Goal: Task Accomplishment & Management: Use online tool/utility

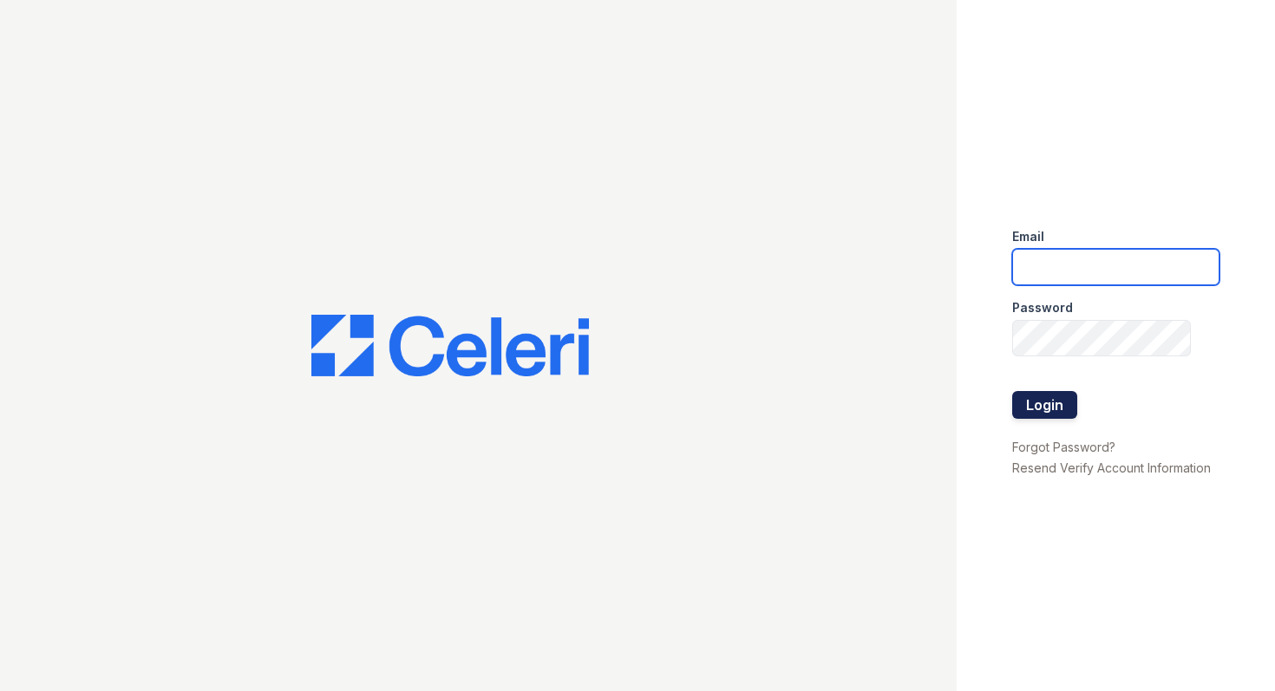
type input "[EMAIL_ADDRESS][PERSON_NAME][DOMAIN_NAME]"
click at [1049, 415] on button "Login" at bounding box center [1044, 405] width 65 height 28
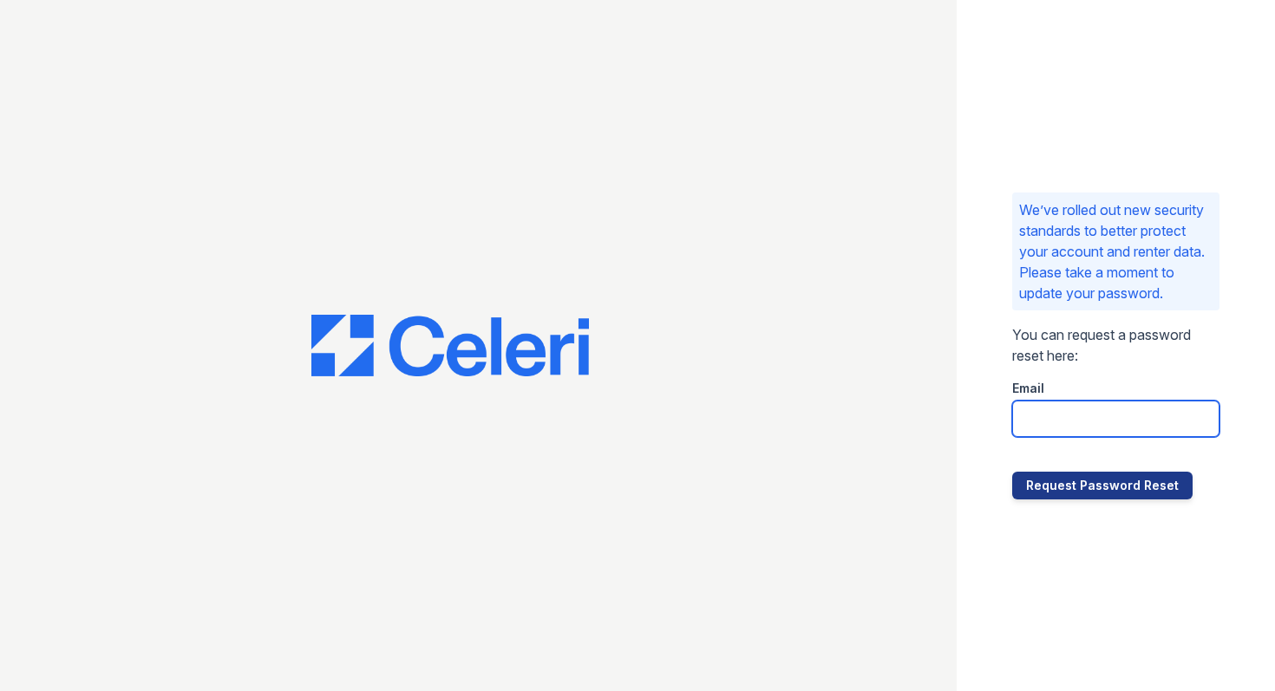
click at [1051, 421] on input "email" at bounding box center [1116, 419] width 208 height 36
type input "darshan.desai@gmail.com"
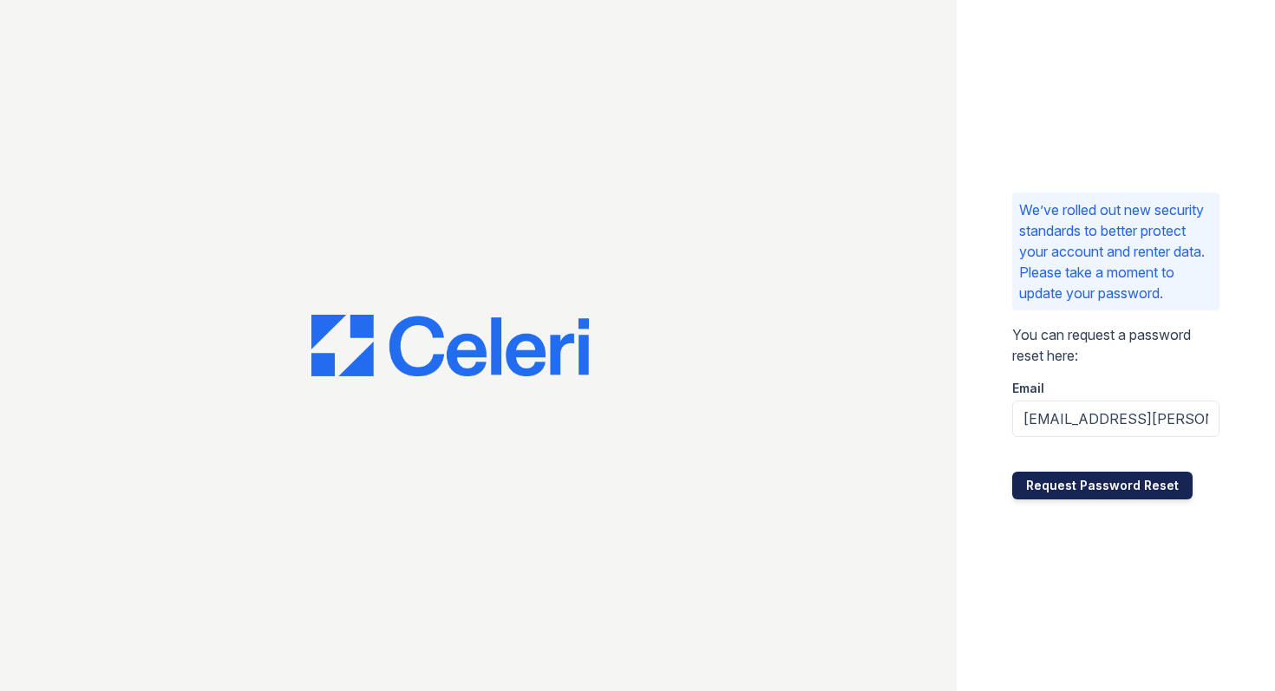
click at [1074, 483] on button "Request Password Reset" at bounding box center [1102, 486] width 180 height 28
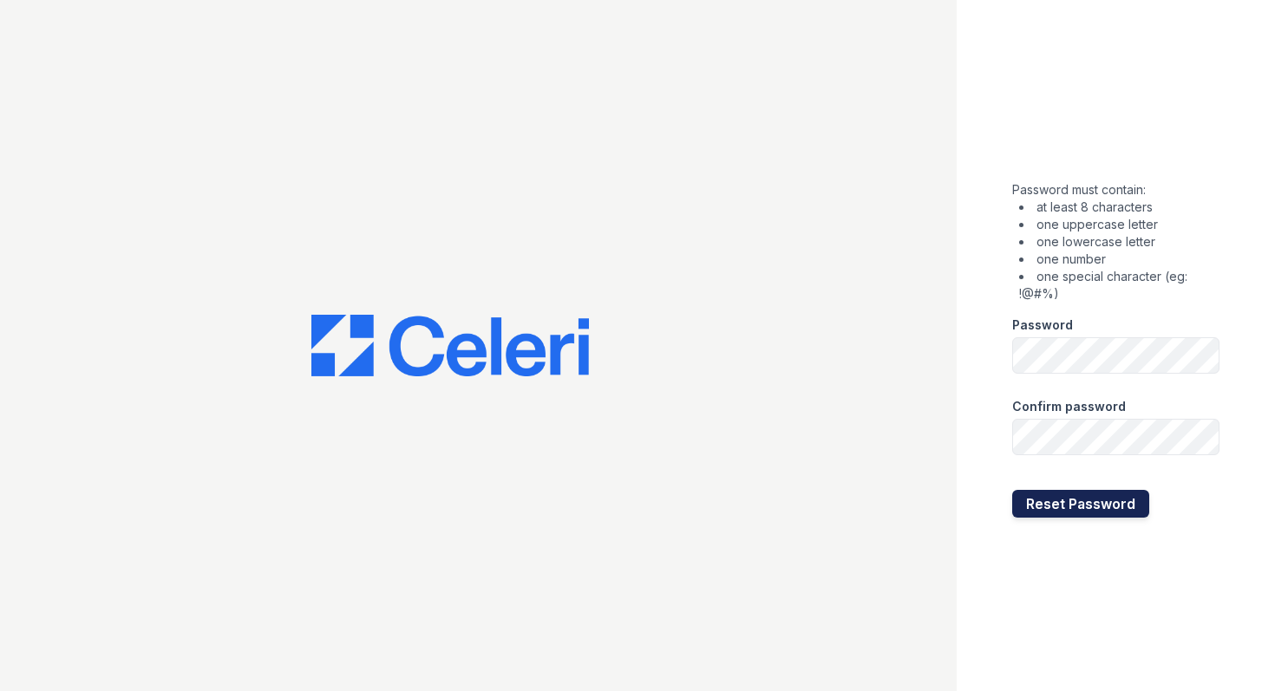
click at [1083, 505] on button "Reset Password" at bounding box center [1080, 504] width 137 height 28
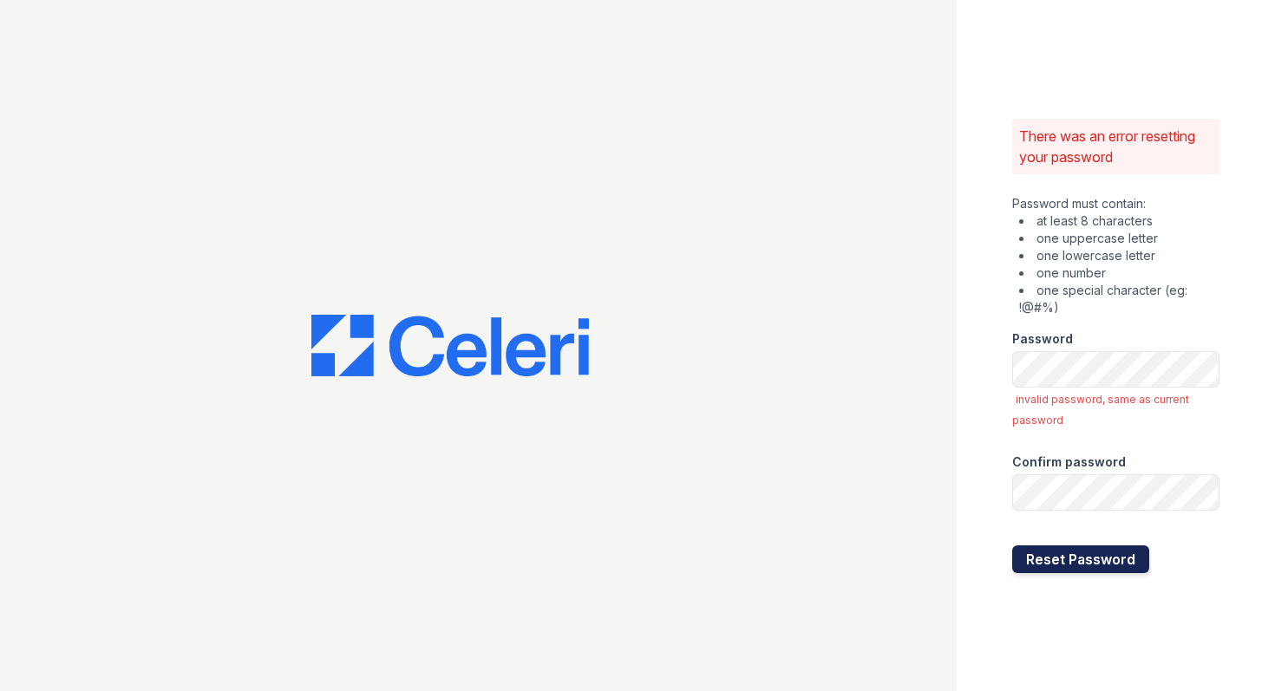
click at [1063, 565] on button "Reset Password" at bounding box center [1080, 560] width 137 height 28
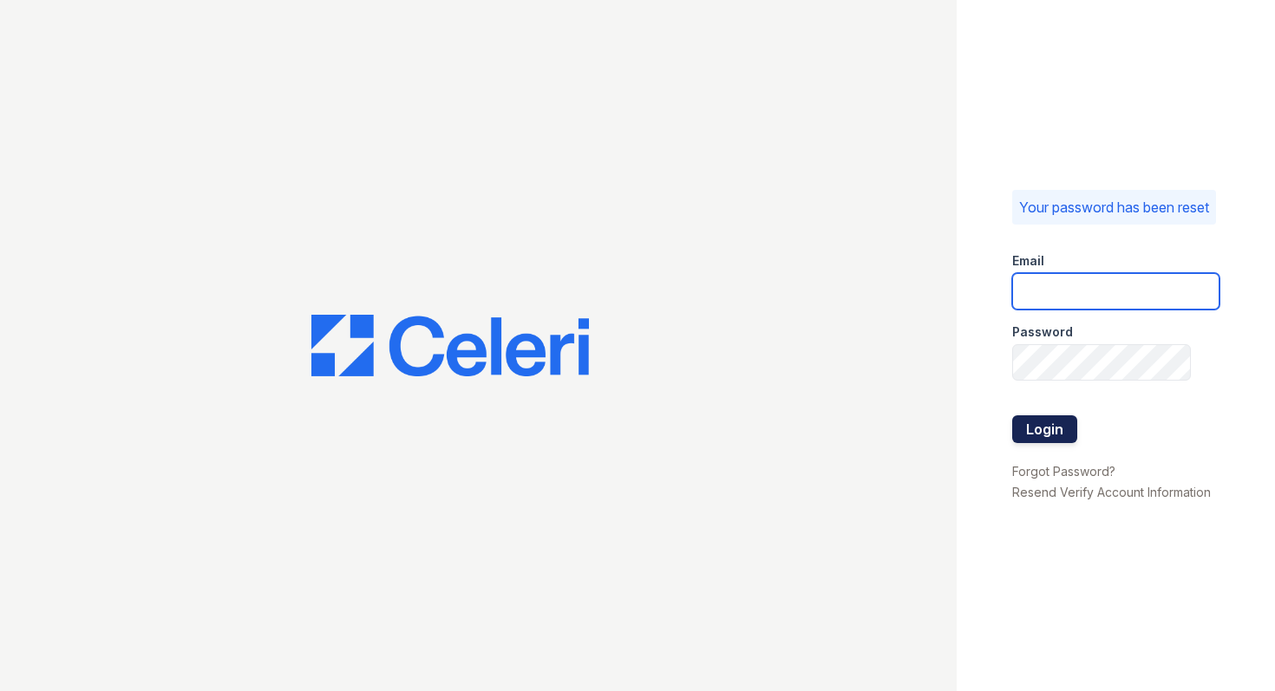
type input "[EMAIL_ADDRESS][PERSON_NAME][DOMAIN_NAME]"
click at [1037, 442] on button "Login" at bounding box center [1044, 429] width 65 height 28
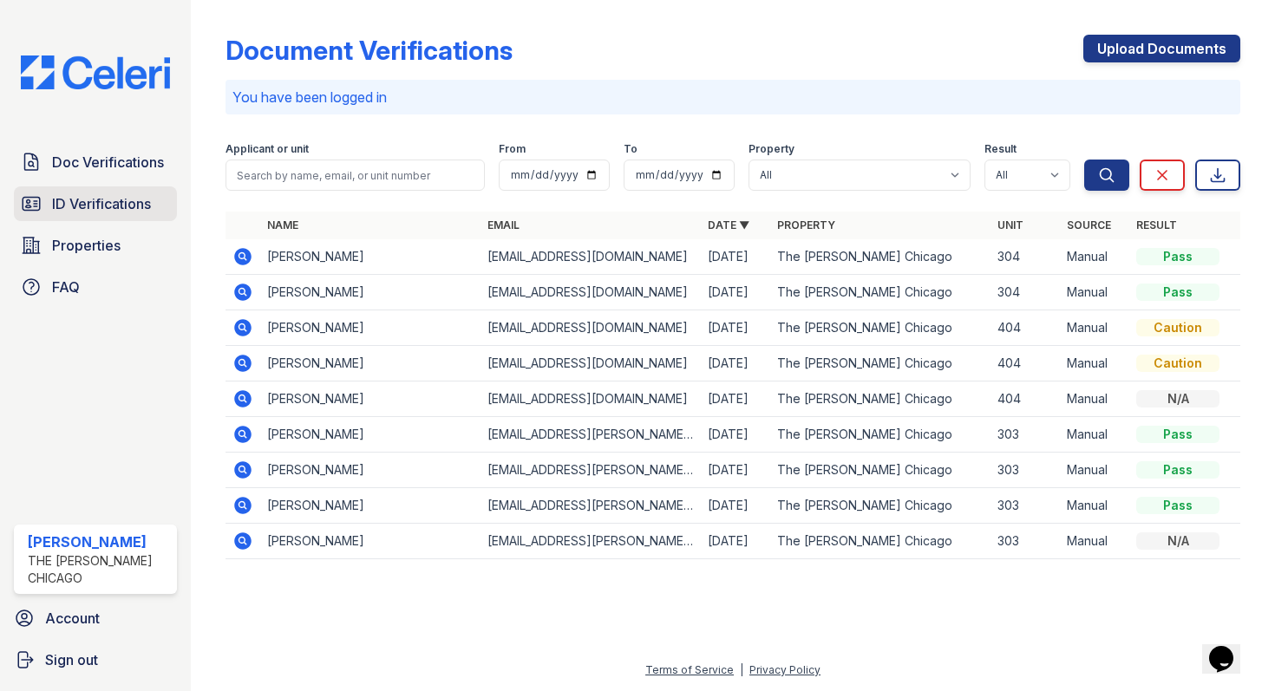
click at [78, 203] on span "ID Verifications" at bounding box center [101, 203] width 99 height 21
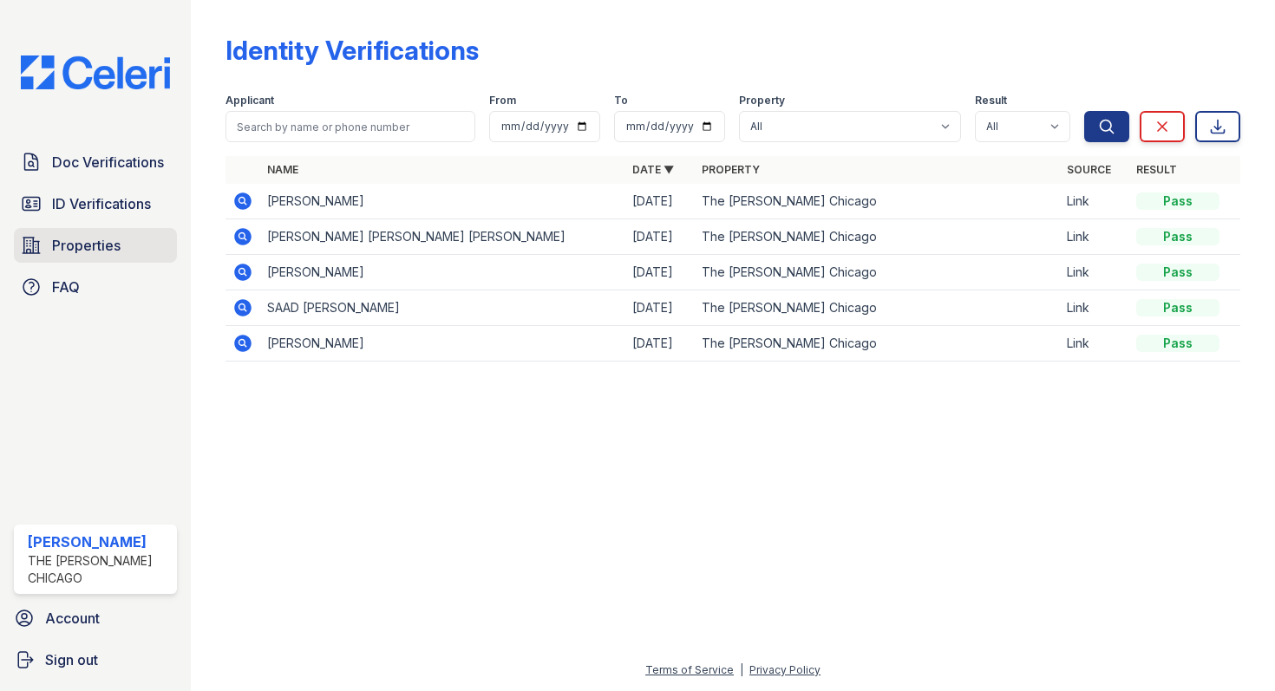
click at [76, 246] on span "Properties" at bounding box center [86, 245] width 69 height 21
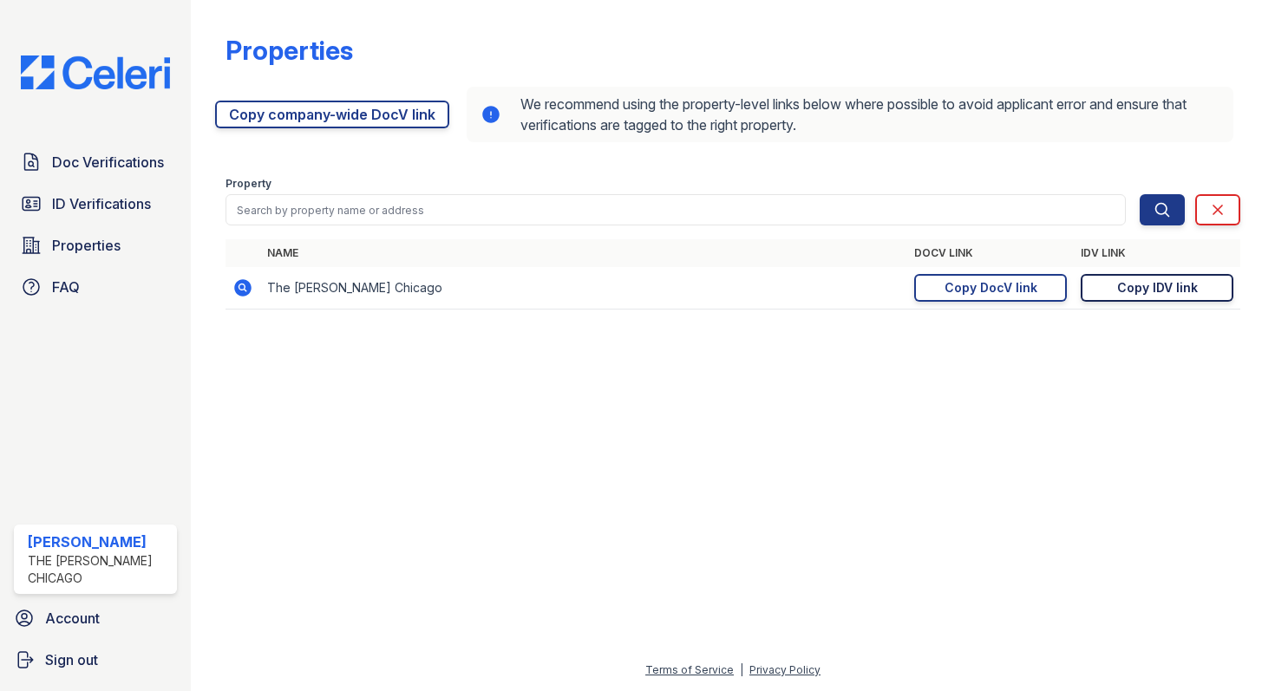
click at [1139, 285] on div "Copy IDV link" at bounding box center [1157, 287] width 81 height 17
